Goal: Transaction & Acquisition: Purchase product/service

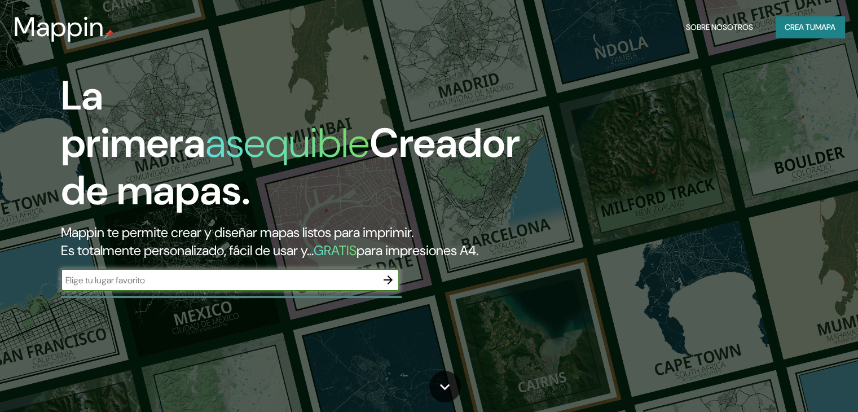
click at [795, 30] on font "Crea tu" at bounding box center [800, 27] width 30 height 10
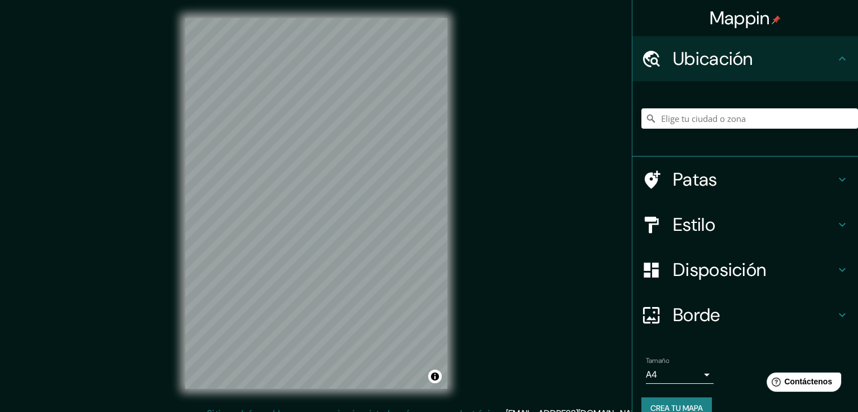
click at [720, 217] on h4 "Estilo" at bounding box center [754, 224] width 163 height 23
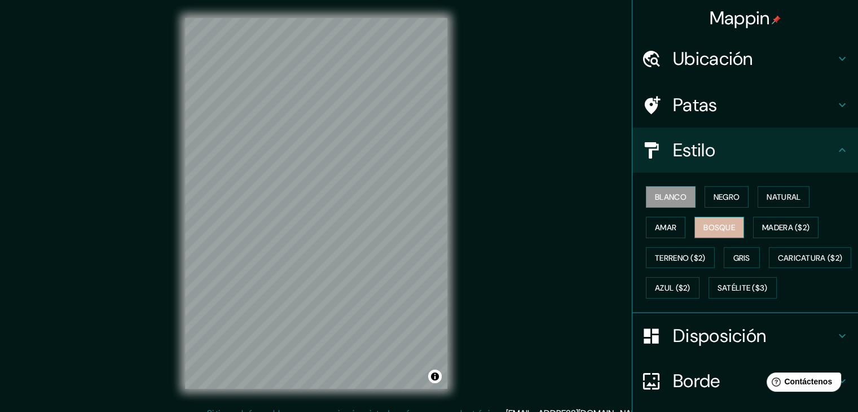
click at [718, 223] on font "Bosque" at bounding box center [720, 227] width 32 height 10
click at [714, 198] on font "Negro" at bounding box center [727, 197] width 27 height 10
click at [682, 199] on button "Blanco" at bounding box center [671, 196] width 50 height 21
click at [744, 259] on font "Gris" at bounding box center [742, 258] width 17 height 10
click at [733, 221] on button "Bosque" at bounding box center [720, 227] width 50 height 21
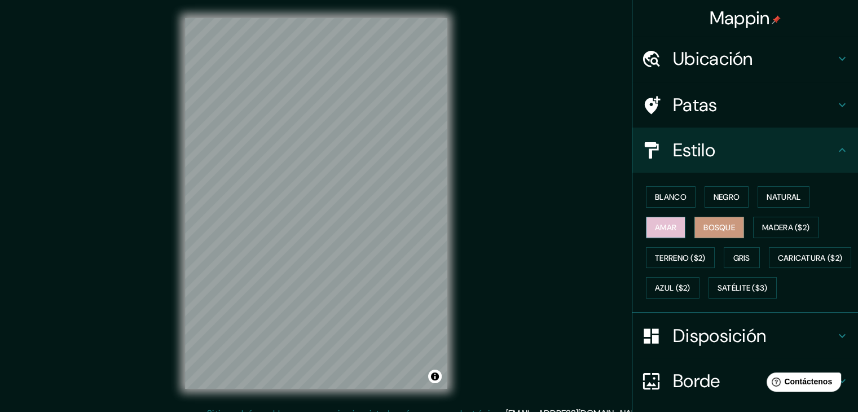
click at [658, 225] on font "Amar" at bounding box center [665, 227] width 21 height 10
click at [795, 203] on font "Natural" at bounding box center [784, 197] width 34 height 15
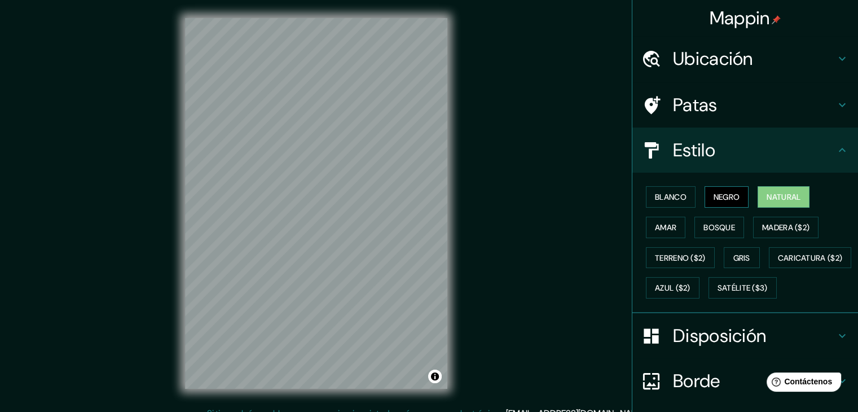
click at [714, 201] on font "Negro" at bounding box center [727, 197] width 27 height 15
click at [666, 200] on font "Blanco" at bounding box center [671, 197] width 32 height 10
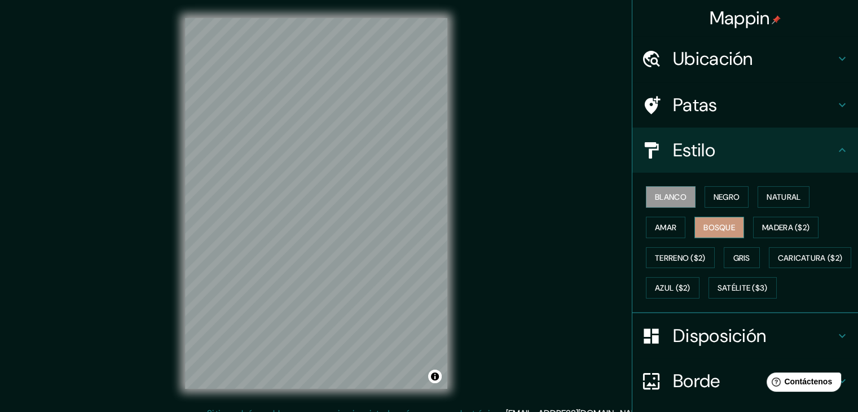
click at [713, 226] on font "Bosque" at bounding box center [720, 227] width 32 height 10
